Goal: Task Accomplishment & Management: Complete application form

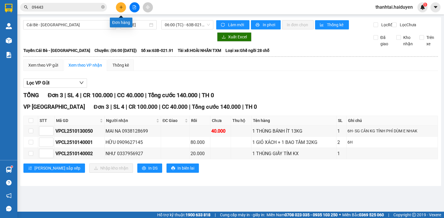
click at [119, 7] on icon "plus" at bounding box center [121, 7] width 4 height 4
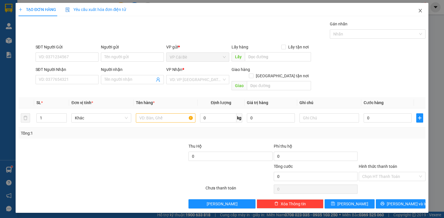
drag, startPoint x: 420, startPoint y: 10, endPoint x: 408, endPoint y: 13, distance: 11.9
click at [419, 10] on icon "close" at bounding box center [420, 10] width 5 height 5
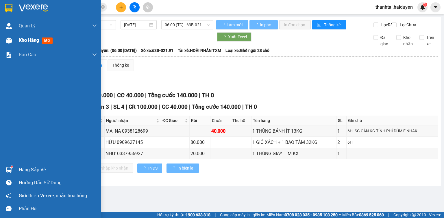
click at [10, 34] on div "Kho hàng mới" at bounding box center [50, 40] width 101 height 14
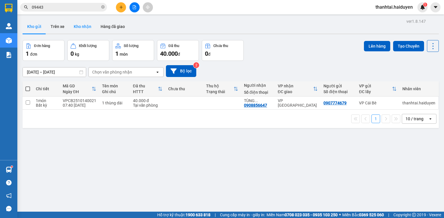
click at [85, 30] on button "Kho nhận" at bounding box center [82, 27] width 27 height 14
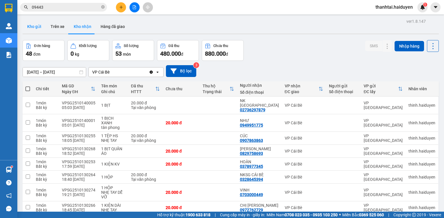
click at [39, 28] on button "Kho gửi" at bounding box center [34, 27] width 23 height 14
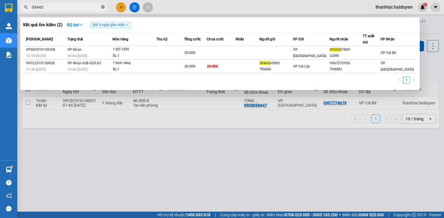
click at [104, 7] on icon "close-circle" at bounding box center [102, 6] width 3 height 3
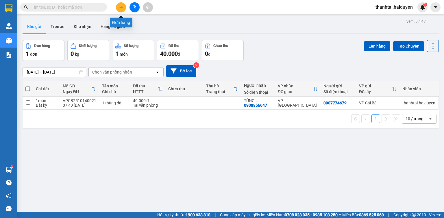
click at [119, 5] on button at bounding box center [121, 7] width 10 height 10
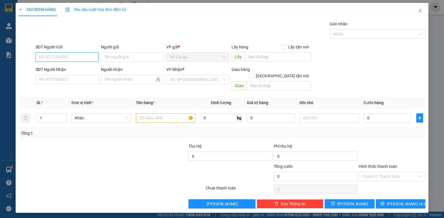
click at [64, 57] on input "SĐT Người Gửi" at bounding box center [67, 57] width 63 height 9
click at [68, 68] on div "0902849979 - diệu" at bounding box center [67, 68] width 56 height 6
type input "0902849979"
type input "diệu"
type input "nam anh"
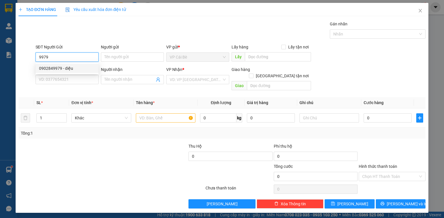
type input "0932062441"
type input "TÈO"
type input "50.000"
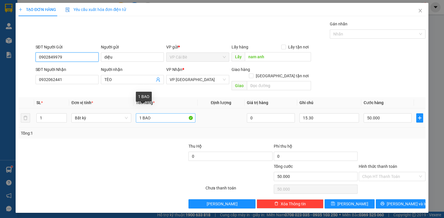
type input "0902849979"
click at [159, 114] on input "1 BAO" at bounding box center [166, 118] width 60 height 9
type input "1 BAO 25kg"
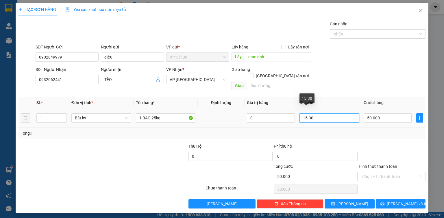
drag, startPoint x: 320, startPoint y: 111, endPoint x: 259, endPoint y: 122, distance: 62.0
click at [263, 121] on div "SL * Đơn vị tính * Tên hàng * Định lượng Giá trị hàng Ghi chú Cước hàng 1 Bất k…" at bounding box center [221, 118] width 407 height 42
type input "9h30"
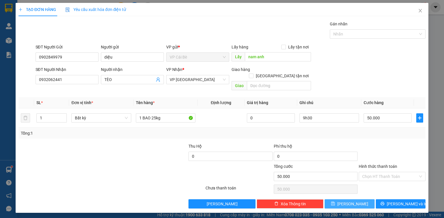
click at [349, 200] on button "[PERSON_NAME]" at bounding box center [349, 204] width 50 height 9
type input "0"
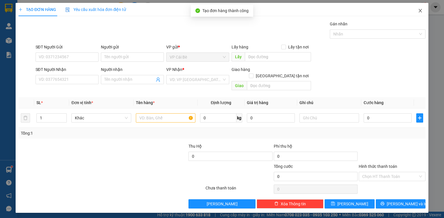
click at [423, 8] on span "Close" at bounding box center [420, 11] width 16 height 16
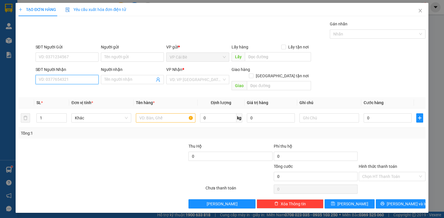
click at [46, 81] on input "SĐT Người Nhận" at bounding box center [67, 79] width 63 height 9
type input "0902827733"
click at [110, 80] on input "Người nhận" at bounding box center [129, 80] width 50 height 6
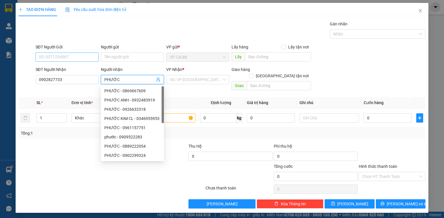
type input "PHƯỚC"
click at [54, 55] on input "SĐT Người Gửi" at bounding box center [67, 57] width 63 height 9
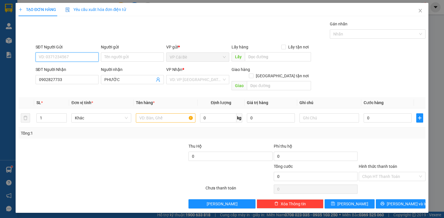
click at [57, 58] on input "SĐT Người Gửi" at bounding box center [67, 57] width 63 height 9
click at [57, 57] on input "SĐT Người Gửi" at bounding box center [67, 57] width 63 height 9
click at [47, 58] on input "SĐT Người Gửi" at bounding box center [67, 57] width 63 height 9
type input "0962452006"
click at [256, 57] on input "text" at bounding box center [278, 56] width 66 height 9
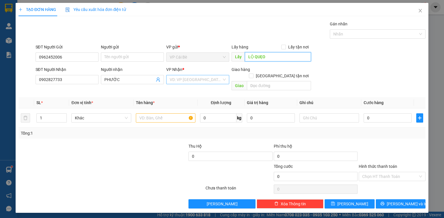
type input "LỘ QUẸO"
click at [180, 80] on input "search" at bounding box center [196, 79] width 52 height 9
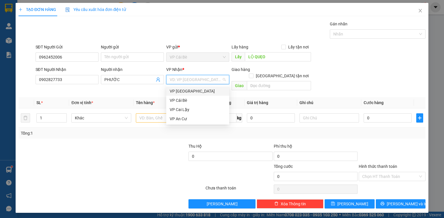
click at [181, 92] on div "VP [GEOGRAPHIC_DATA]" at bounding box center [198, 91] width 56 height 6
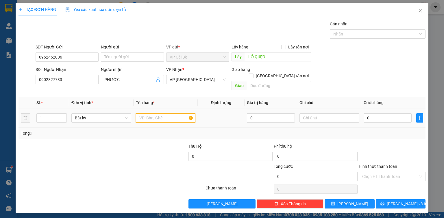
click at [145, 114] on input "text" at bounding box center [166, 118] width 60 height 9
type input "1 HỘP"
click at [309, 114] on input "text" at bounding box center [329, 118] width 60 height 9
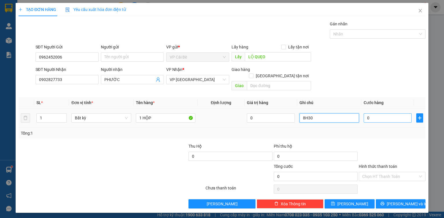
type input "8H30"
click at [375, 114] on input "0" at bounding box center [387, 118] width 48 height 9
type input "2"
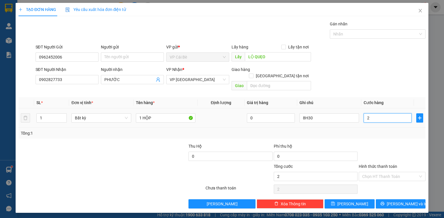
type input "20"
type input "20.000"
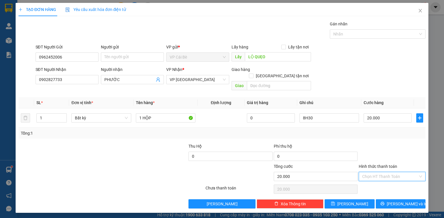
click at [377, 172] on input "Hình thức thanh toán" at bounding box center [390, 176] width 56 height 9
click at [377, 183] on div "Tại văn phòng" at bounding box center [392, 181] width 60 height 6
type input "0"
click at [350, 201] on span "[PERSON_NAME]" at bounding box center [352, 204] width 31 height 6
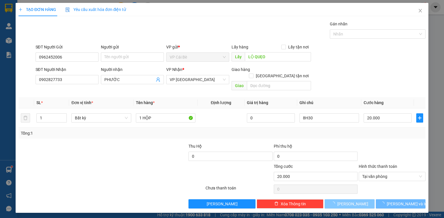
type input "0"
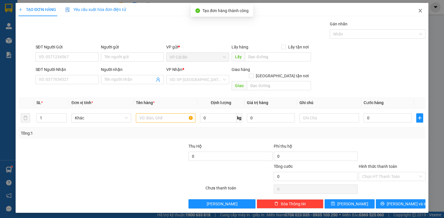
click at [420, 9] on icon "close" at bounding box center [420, 10] width 5 height 5
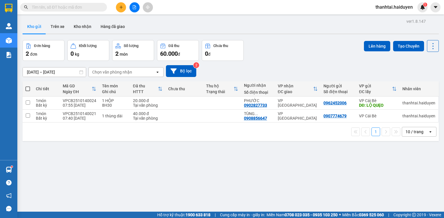
click at [58, 9] on input "text" at bounding box center [66, 7] width 68 height 6
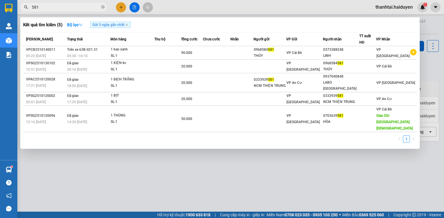
type input "581"
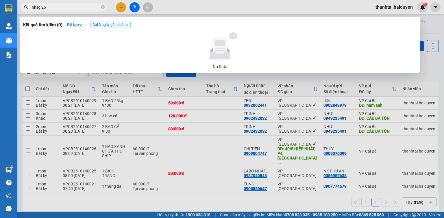
type input "nksg 25"
click at [129, 23] on span "Gửi 3 ngày gần nhất" at bounding box center [110, 25] width 40 height 6
click at [128, 25] on icon "close" at bounding box center [126, 24] width 3 height 3
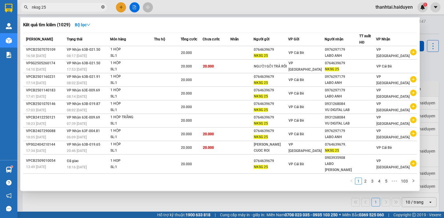
click at [102, 7] on icon "close-circle" at bounding box center [102, 6] width 3 height 3
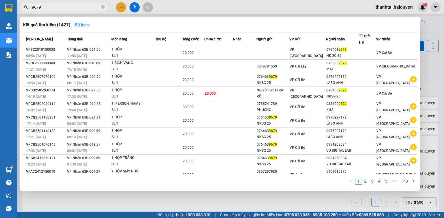
type input "9679"
click at [84, 24] on strong "Bộ lọc" at bounding box center [83, 25] width 16 height 5
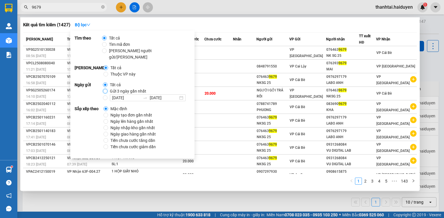
click at [103, 89] on input "Gửi 3 ngày gần nhất" at bounding box center [105, 91] width 5 height 5
radio input "true"
radio input "false"
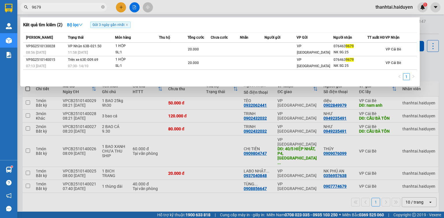
click at [292, 99] on div at bounding box center [222, 109] width 444 height 218
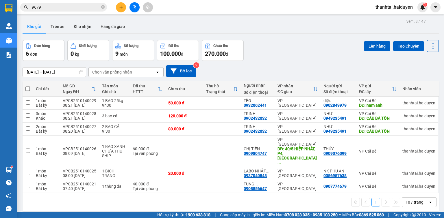
click at [59, 7] on input "9679" at bounding box center [66, 7] width 68 height 6
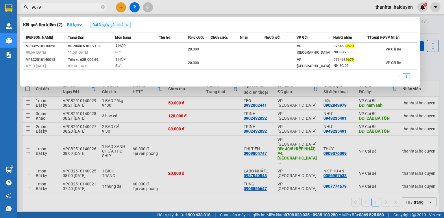
click at [192, 12] on div at bounding box center [222, 109] width 444 height 218
